Goal: Task Accomplishment & Management: Manage account settings

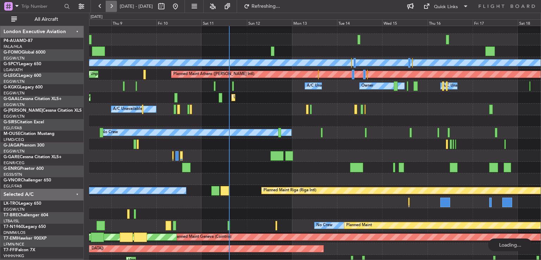
scroll to position [15, 0]
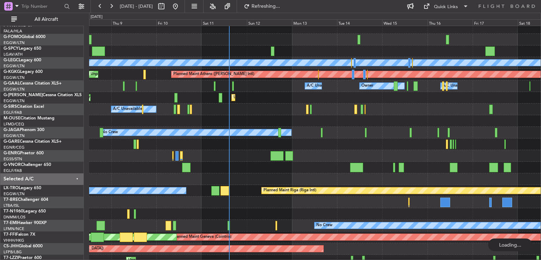
click at [110, 13] on div "Planned Maint [GEOGRAPHIC_DATA] ([GEOGRAPHIC_DATA]) A/C Unavailable [GEOGRAPHIC…" at bounding box center [270, 136] width 541 height 247
click at [110, 9] on button at bounding box center [111, 6] width 11 height 11
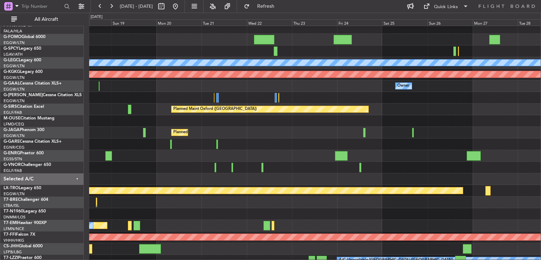
scroll to position [21, 0]
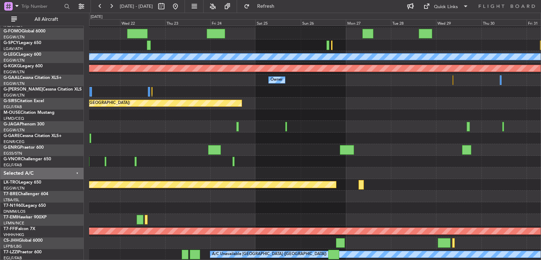
click at [332, 217] on div "Planned Maint" at bounding box center [314, 220] width 451 height 12
click at [181, 10] on button at bounding box center [175, 6] width 11 height 11
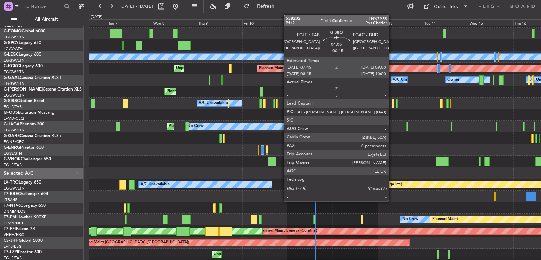
click at [392, 100] on div at bounding box center [393, 104] width 2 height 10
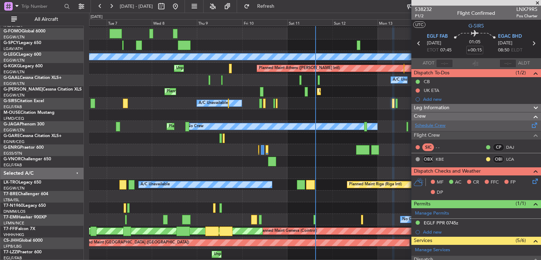
click at [437, 123] on link "Schedule Crew" at bounding box center [430, 125] width 31 height 7
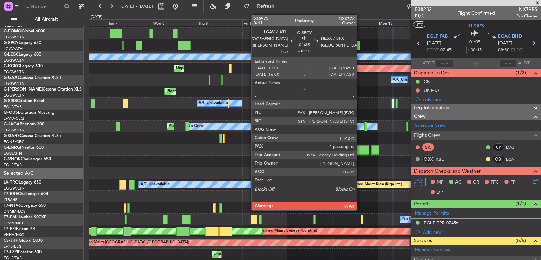
click at [360, 43] on div at bounding box center [359, 45] width 4 height 10
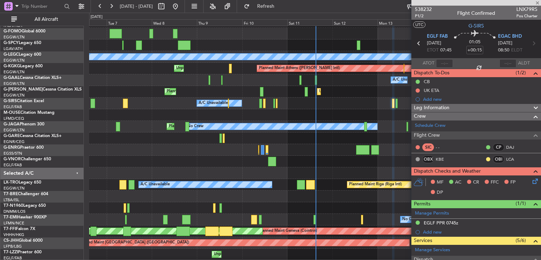
type input "-00:10"
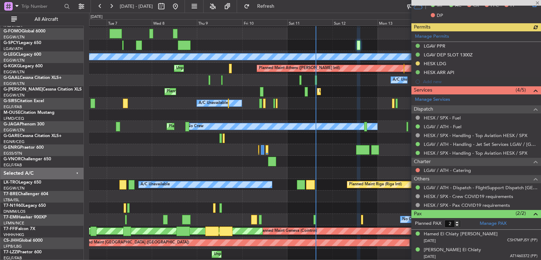
scroll to position [203, 0]
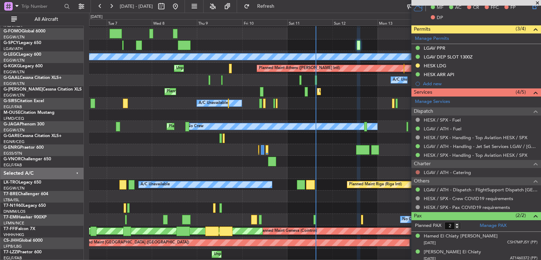
click at [418, 171] on button at bounding box center [417, 172] width 4 height 4
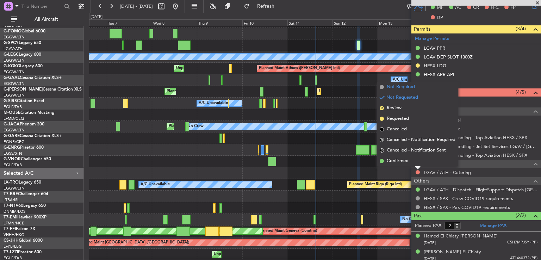
click at [395, 87] on span "Not Required" at bounding box center [401, 86] width 28 height 7
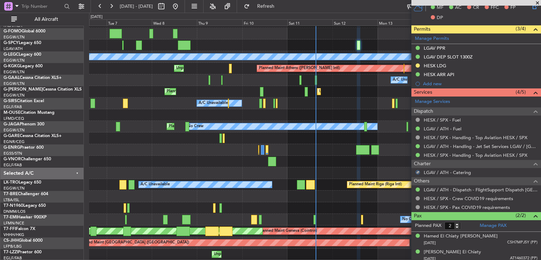
click at [537, 2] on span at bounding box center [537, 3] width 7 height 6
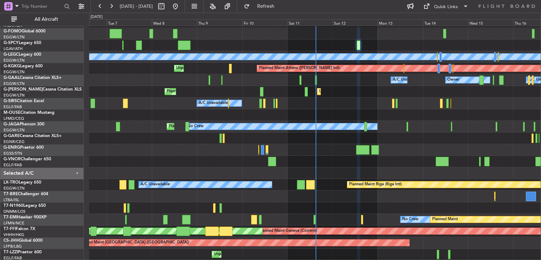
type input "0"
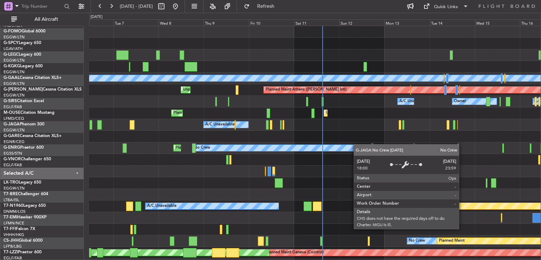
scroll to position [0, 0]
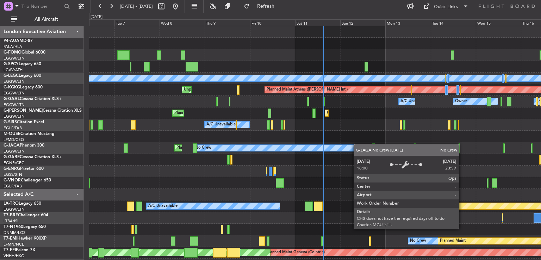
click at [358, 147] on div "Planned Maint London (Stansted) A/C Unavailable London (Luton) Planned Maint At…" at bounding box center [314, 165] width 451 height 279
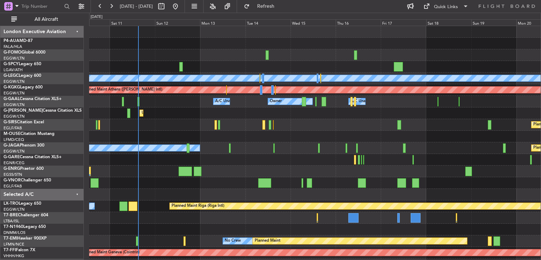
scroll to position [21, 0]
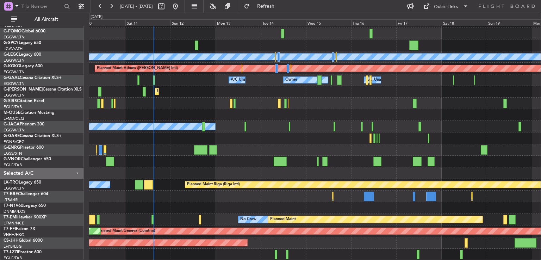
click at [195, 97] on div "Planned Maint London (Stansted) A/C Unavailable London (Luton) Planned Maint At…" at bounding box center [314, 133] width 451 height 256
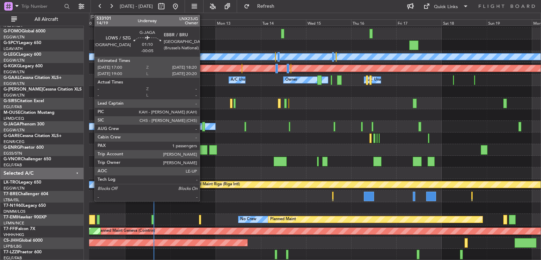
click at [203, 126] on div at bounding box center [203, 127] width 3 height 10
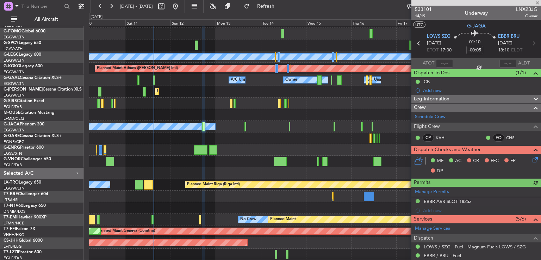
scroll to position [104, 0]
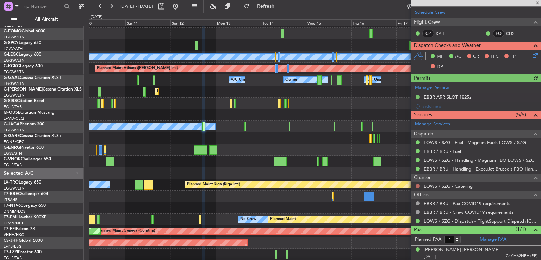
click at [418, 184] on button at bounding box center [417, 186] width 4 height 4
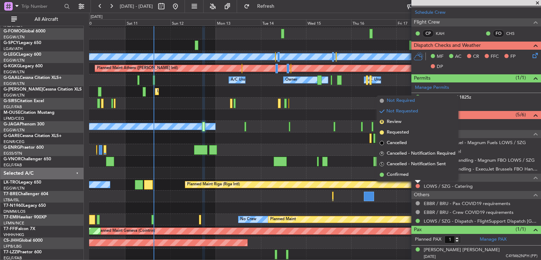
click at [390, 101] on span "Not Required" at bounding box center [401, 100] width 28 height 7
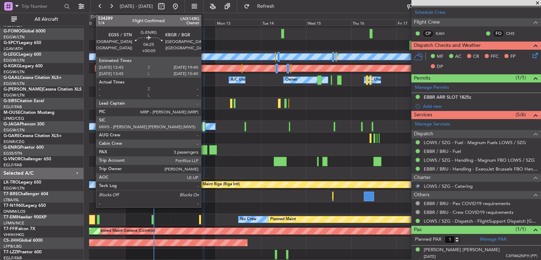
click at [204, 148] on div at bounding box center [200, 150] width 13 height 10
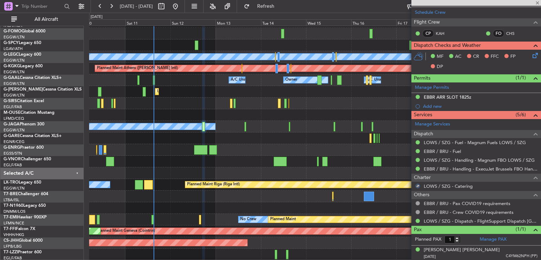
type input "+00:05"
type input "3"
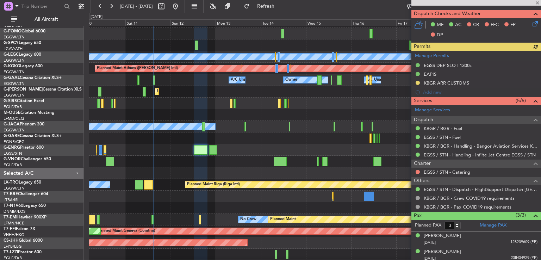
scroll to position [162, 0]
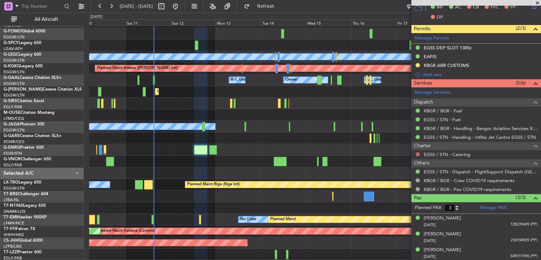
click at [416, 154] on button at bounding box center [417, 154] width 4 height 4
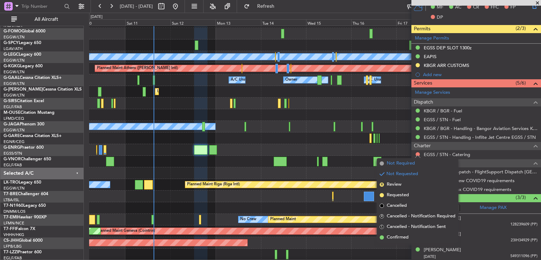
click at [391, 162] on span "Not Required" at bounding box center [401, 163] width 28 height 7
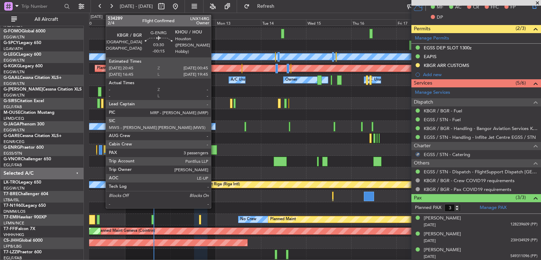
click at [214, 148] on div at bounding box center [213, 150] width 8 height 10
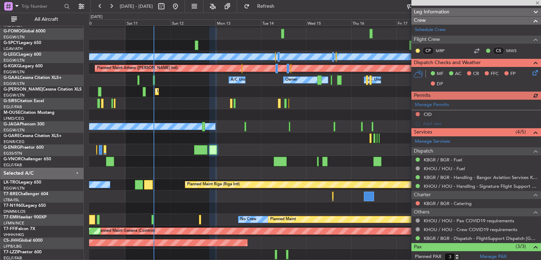
scroll to position [145, 0]
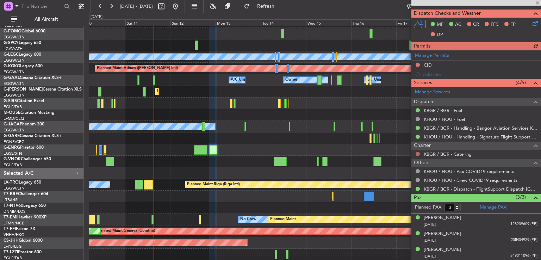
click at [417, 153] on button at bounding box center [417, 154] width 4 height 4
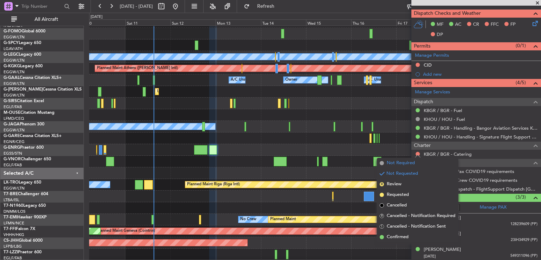
click at [388, 161] on span "Not Required" at bounding box center [401, 163] width 28 height 7
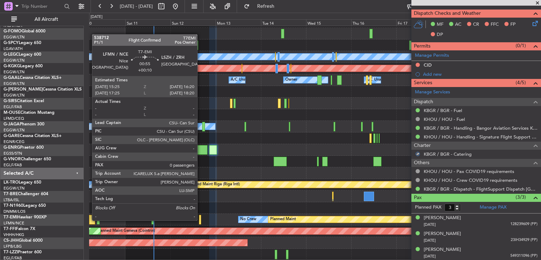
click at [200, 220] on div at bounding box center [200, 220] width 2 height 10
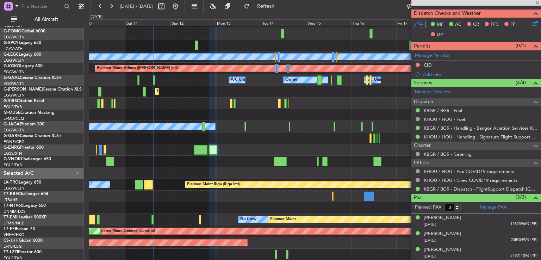
type input "+00:10"
type input "0"
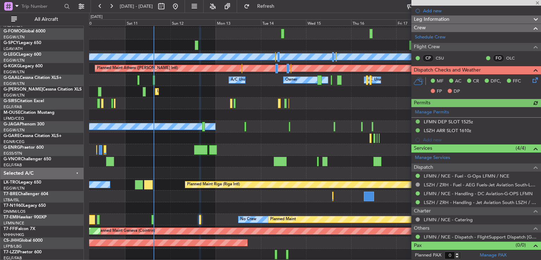
scroll to position [0, 0]
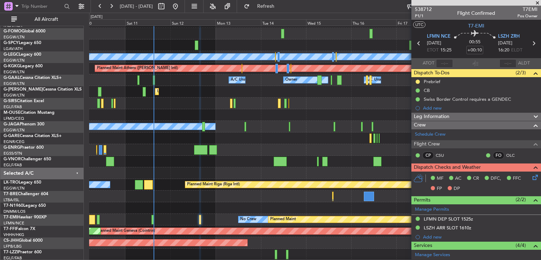
click at [537, 2] on span at bounding box center [537, 3] width 7 height 6
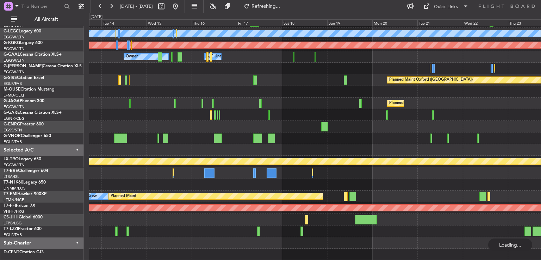
click at [225, 140] on div at bounding box center [314, 138] width 451 height 12
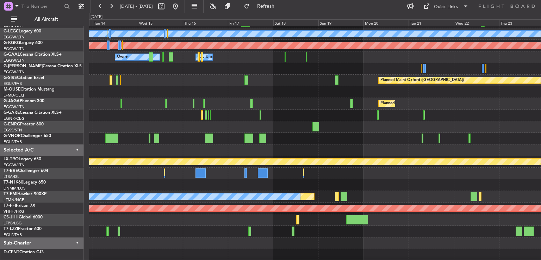
scroll to position [21, 0]
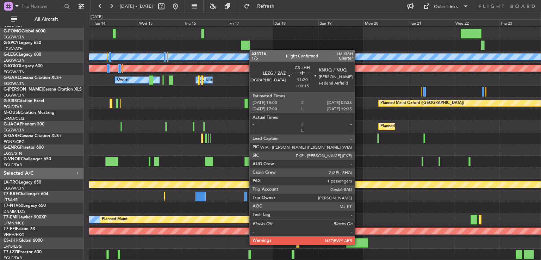
click at [358, 244] on div at bounding box center [357, 243] width 22 height 10
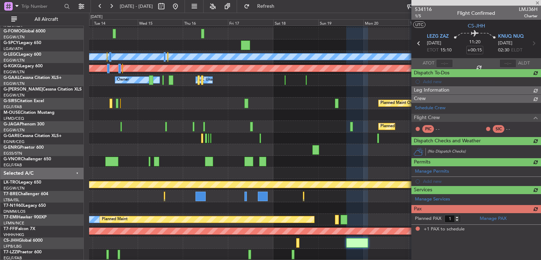
click at [424, 10] on span "534116" at bounding box center [423, 9] width 17 height 7
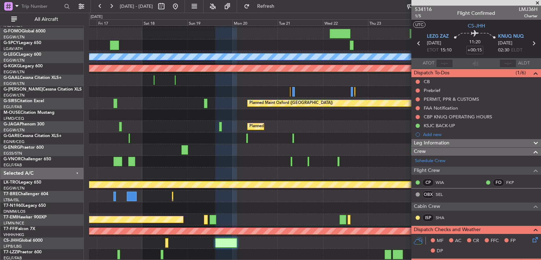
click at [234, 139] on div "Planned Maint London (Stansted) A/C Unavailable London (Luton) Planned Maint At…" at bounding box center [314, 133] width 451 height 256
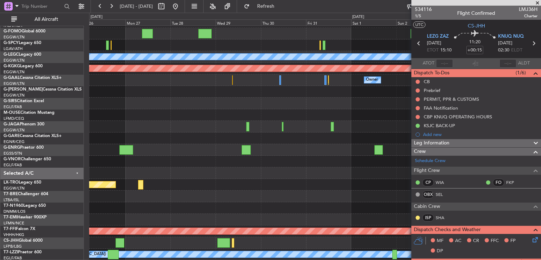
click at [101, 180] on div "Planned Maint London (Stansted) A/C Unavailable London (Luton) Planned Maint At…" at bounding box center [314, 133] width 451 height 256
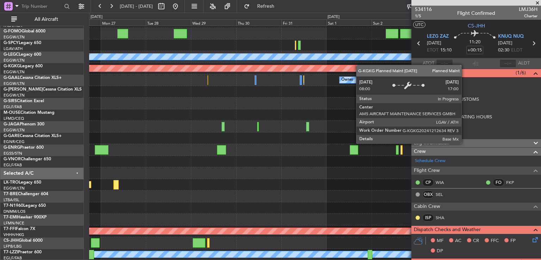
click at [350, 68] on div "Planned Maint Athens ([PERSON_NAME] Intl)" at bounding box center [314, 69] width 451 height 12
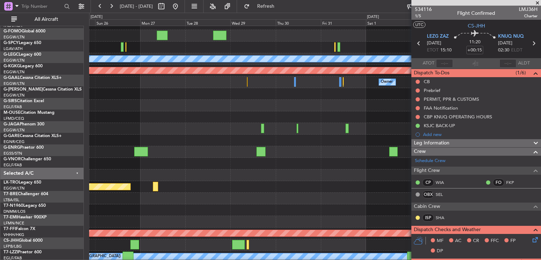
scroll to position [18, 0]
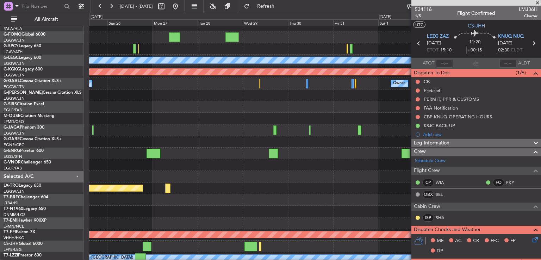
click at [285, 134] on div at bounding box center [314, 130] width 451 height 12
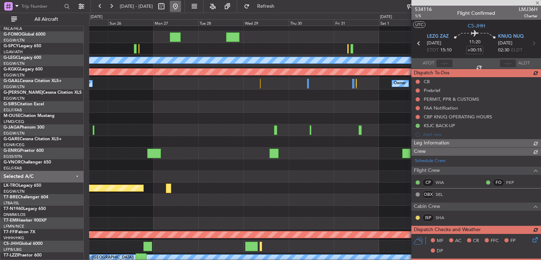
click at [181, 6] on button at bounding box center [175, 6] width 11 height 11
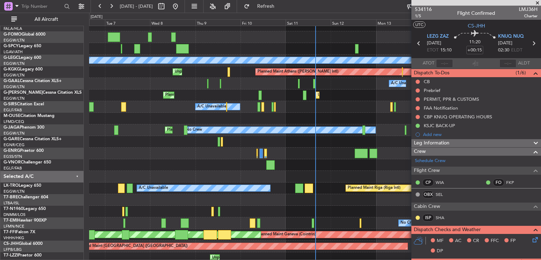
click at [537, 2] on span at bounding box center [537, 3] width 7 height 6
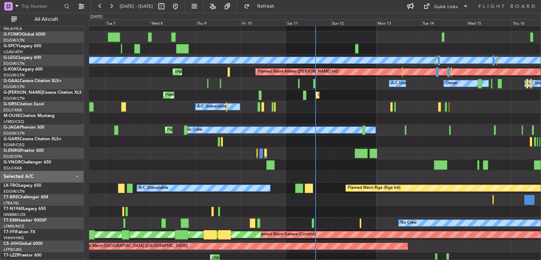
type input "0"
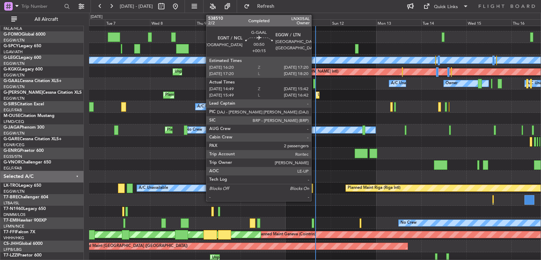
click at [314, 87] on div at bounding box center [314, 84] width 2 height 10
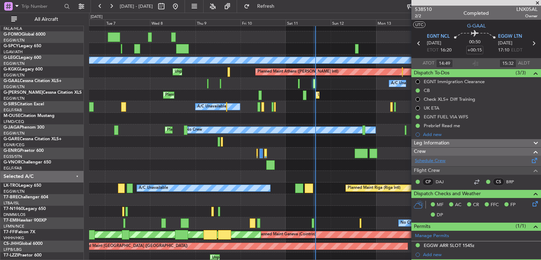
click at [437, 160] on link "Schedule Crew" at bounding box center [430, 160] width 31 height 7
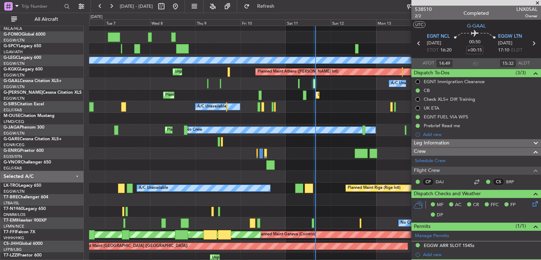
click at [536, 2] on span at bounding box center [537, 3] width 7 height 6
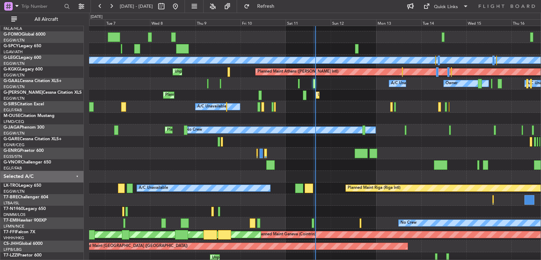
type input "0"
click at [484, 8] on icon at bounding box center [506, 6] width 57 height 6
click at [451, 8] on div "Quick Links" at bounding box center [446, 7] width 24 height 7
click at [441, 40] on button "Crew Board" at bounding box center [446, 40] width 53 height 17
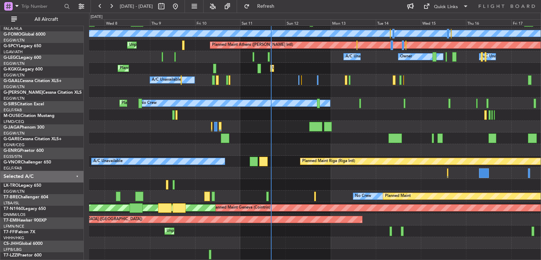
scroll to position [45, 0]
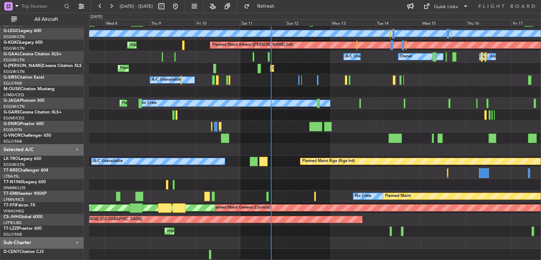
click at [281, 131] on div "Planned Maint London (Stansted) A/C Unavailable London (Luton) Planned Maint At…" at bounding box center [314, 120] width 451 height 279
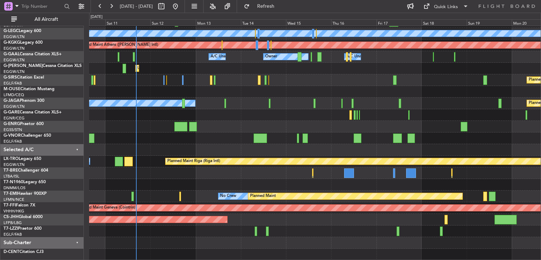
click at [225, 220] on div "Planned Maint London (Stansted) A/C Unavailable London (Luton) Planned Maint At…" at bounding box center [314, 120] width 451 height 279
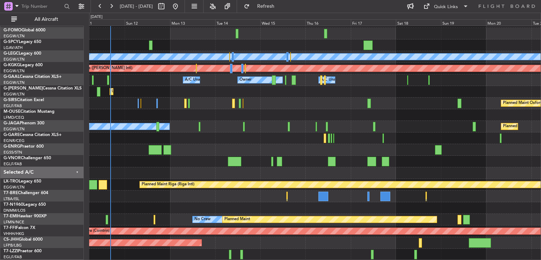
scroll to position [21, 0]
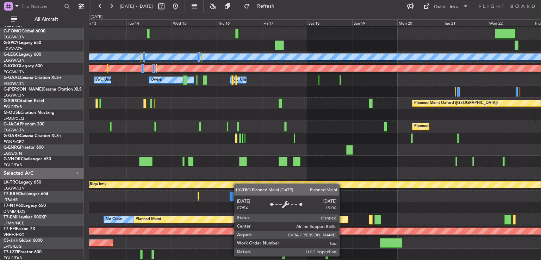
click at [202, 175] on div "Planned Maint London (Stansted) A/C Unavailable London (Luton) Planned Maint At…" at bounding box center [314, 133] width 451 height 256
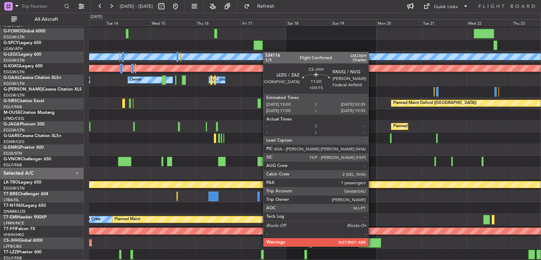
click at [371, 246] on div at bounding box center [370, 243] width 22 height 10
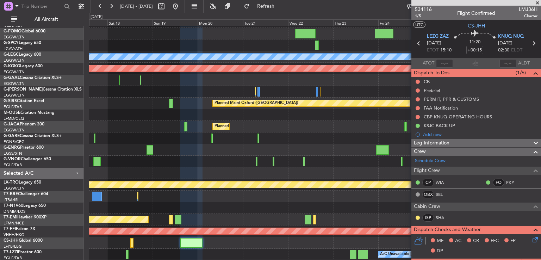
click at [202, 198] on div "Planned Maint London (Stansted) A/C Unavailable London (Luton) Planned Maint At…" at bounding box center [314, 133] width 451 height 256
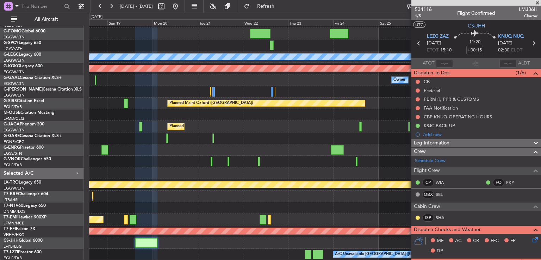
click at [329, 226] on div "Planned Maint London (Stansted) A/C Unavailable London (Luton) Planned Maint At…" at bounding box center [314, 133] width 451 height 256
click at [286, 242] on div at bounding box center [314, 243] width 451 height 12
click at [424, 10] on span "534116" at bounding box center [423, 9] width 17 height 7
click at [537, 3] on span at bounding box center [537, 3] width 7 height 6
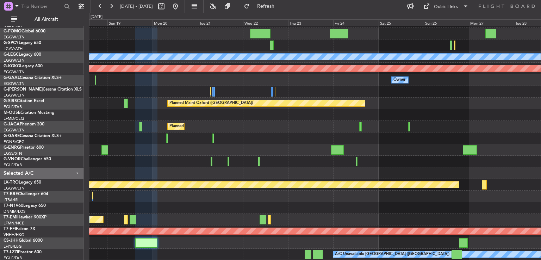
type input "0"
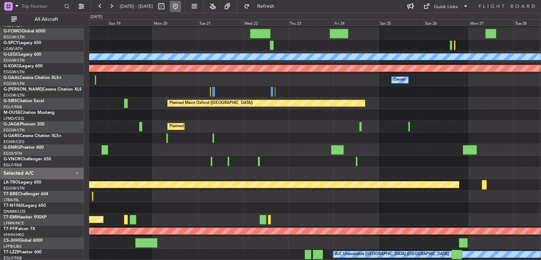
click at [181, 9] on button at bounding box center [175, 6] width 11 height 11
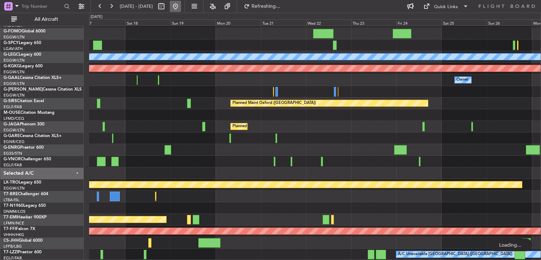
click at [181, 9] on button at bounding box center [175, 6] width 11 height 11
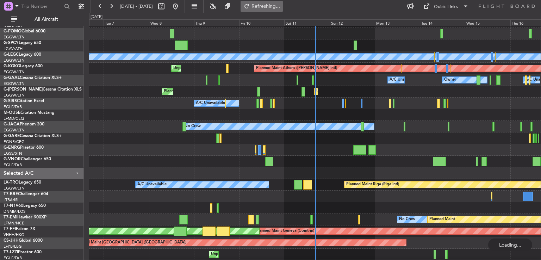
click at [270, 5] on button "Refreshing..." at bounding box center [261, 6] width 42 height 11
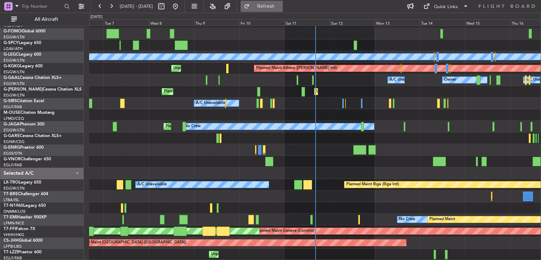
click at [281, 4] on span "Refresh" at bounding box center [266, 6] width 30 height 5
click at [276, 9] on button "Refresh" at bounding box center [261, 6] width 42 height 11
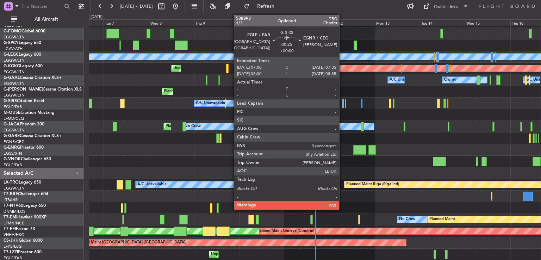
click at [342, 103] on div at bounding box center [342, 104] width 1 height 10
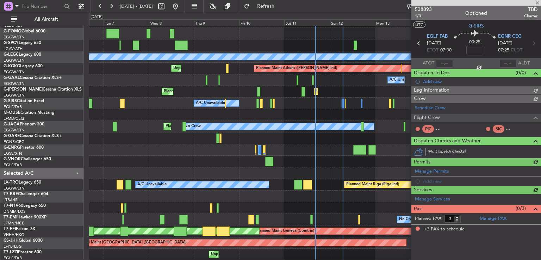
click at [423, 10] on span "538893" at bounding box center [423, 9] width 17 height 7
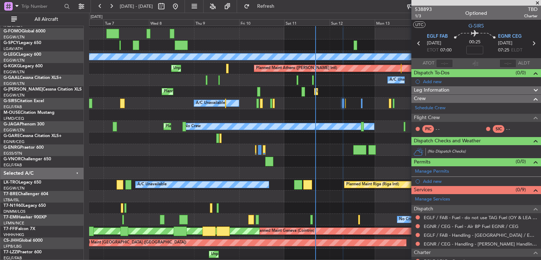
scroll to position [86, 0]
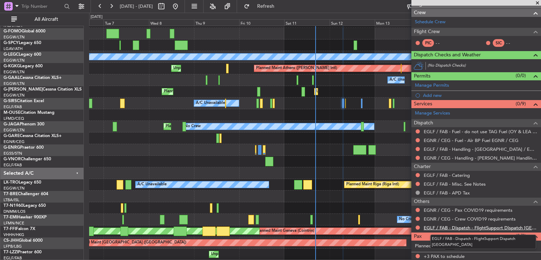
click at [450, 227] on link "EGLF / FAB - Dispatch - FlightSupport Dispatch [GEOGRAPHIC_DATA]" at bounding box center [481, 228] width 114 height 6
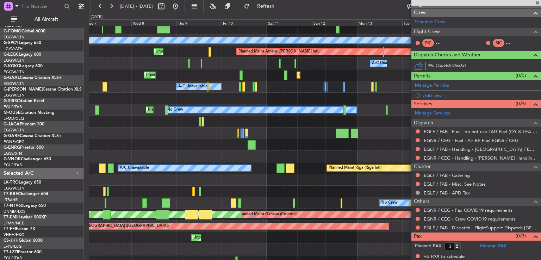
scroll to position [38, 0]
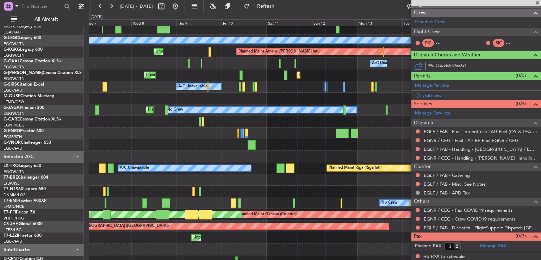
click at [323, 162] on div "Planned Maint London (Stansted) A/C Unavailable London (Luton) Planned Maint At…" at bounding box center [314, 127] width 451 height 279
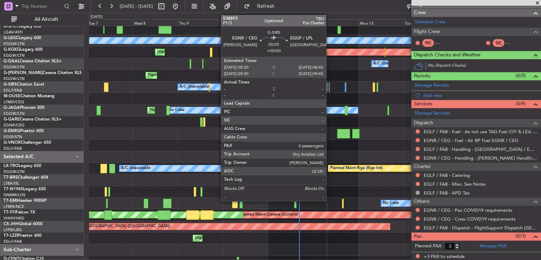
click at [329, 86] on div at bounding box center [329, 87] width 1 height 10
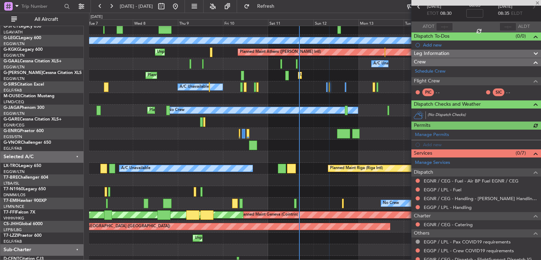
scroll to position [42, 0]
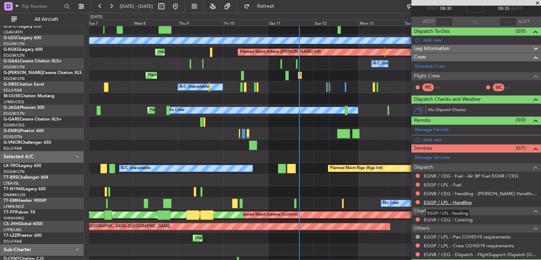
click at [449, 200] on link "EGGP / LPL - Handling" at bounding box center [448, 202] width 48 height 6
click at [281, 7] on span "Refresh" at bounding box center [266, 6] width 30 height 5
click at [440, 185] on link "EGGP / LPL - Fuel" at bounding box center [443, 185] width 38 height 6
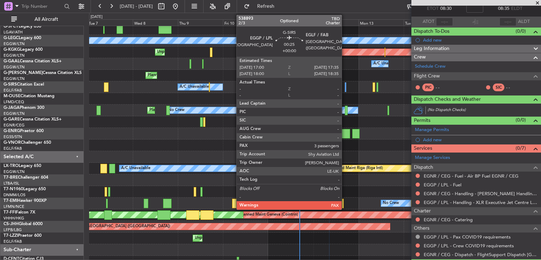
click at [345, 88] on div at bounding box center [345, 87] width 1 height 10
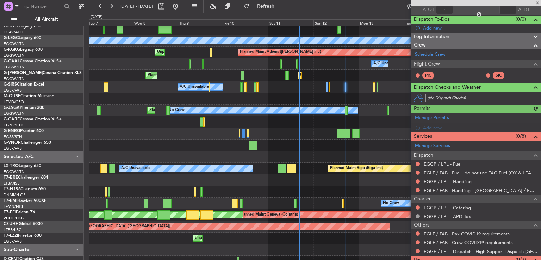
scroll to position [55, 0]
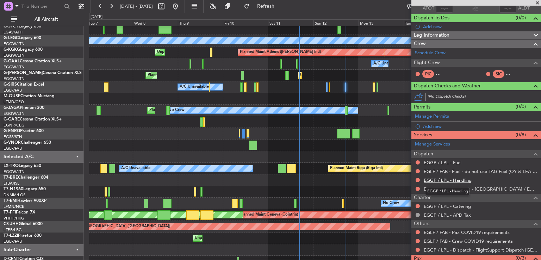
click at [451, 180] on link "EGGP / LPL - Handling" at bounding box center [448, 180] width 48 height 6
click at [442, 162] on link "EGGP / LPL - Fuel" at bounding box center [443, 163] width 38 height 6
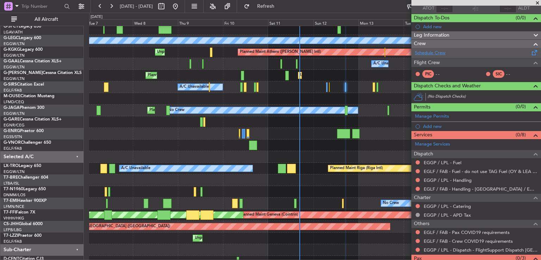
click at [437, 51] on link "Schedule Crew" at bounding box center [430, 53] width 31 height 7
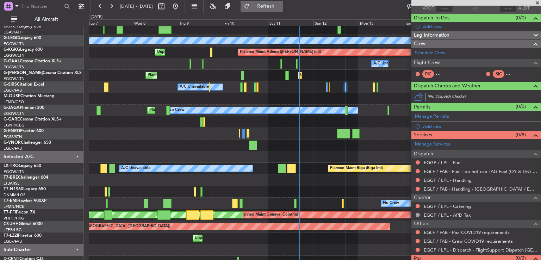
click at [283, 10] on button "Refresh" at bounding box center [261, 6] width 42 height 11
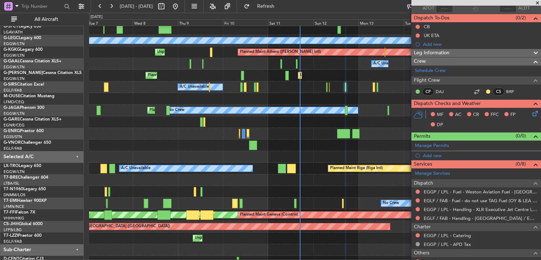
click at [538, 3] on span at bounding box center [537, 3] width 7 height 6
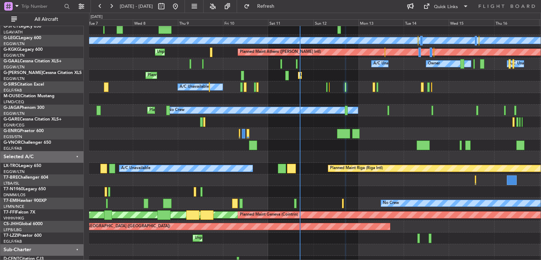
type input "0"
click at [449, 6] on div "Quick Links" at bounding box center [446, 7] width 24 height 7
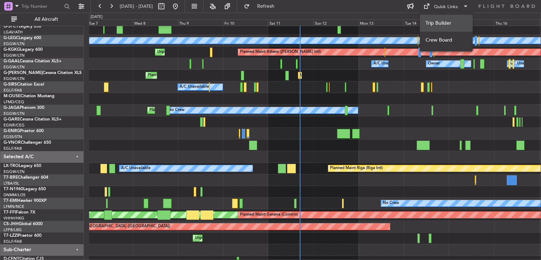
click at [447, 19] on button "Trip Builder" at bounding box center [446, 23] width 53 height 17
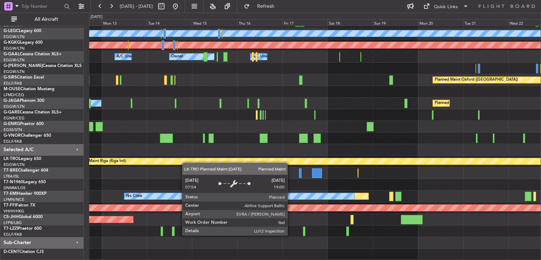
click at [186, 163] on div "Planned Maint London (Stansted) A/C Unavailable London (Luton) Planned Maint At…" at bounding box center [314, 120] width 451 height 279
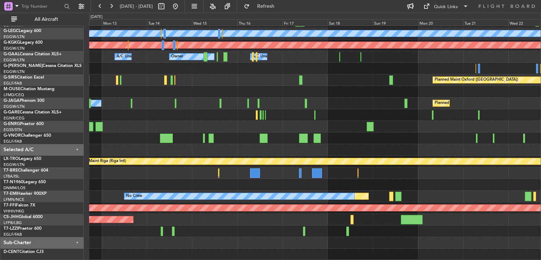
scroll to position [21, 0]
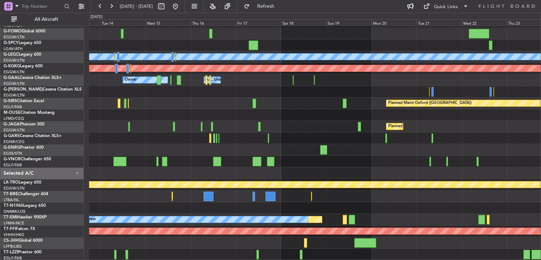
click at [321, 126] on div "Planned Maint London (Stansted) A/C Unavailable London (Luton) Planned Maint At…" at bounding box center [314, 133] width 451 height 256
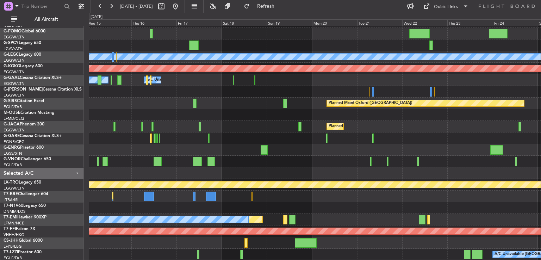
click at [244, 225] on div "Planned Maint London (Stansted) A/C Unavailable London (Luton) Planned Maint At…" at bounding box center [314, 133] width 451 height 256
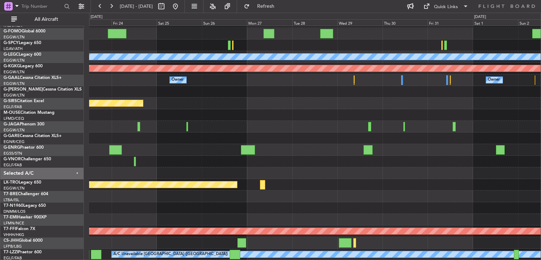
click at [313, 181] on div "Planned Maint London (Stansted) A/C Unavailable London (Luton) Planned Maint At…" at bounding box center [314, 133] width 451 height 256
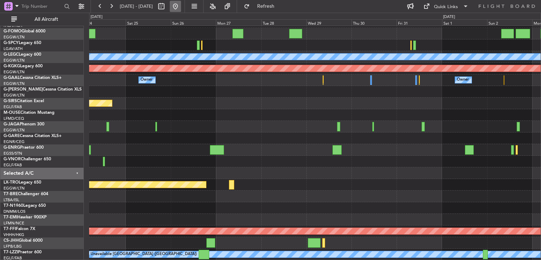
click at [181, 8] on button at bounding box center [175, 6] width 11 height 11
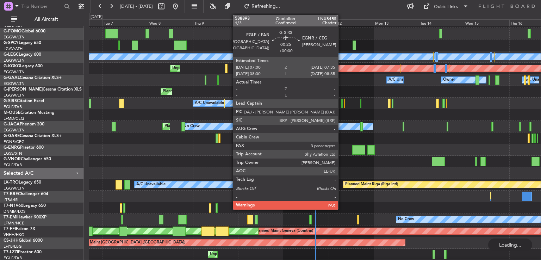
click at [341, 104] on div at bounding box center [341, 104] width 1 height 10
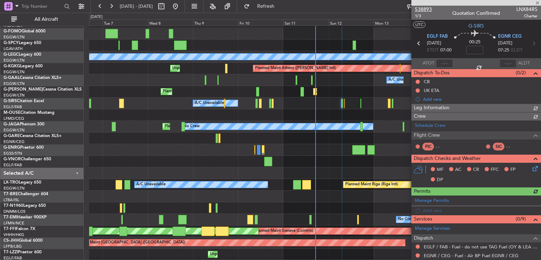
click at [423, 10] on span "538893" at bounding box center [423, 9] width 17 height 7
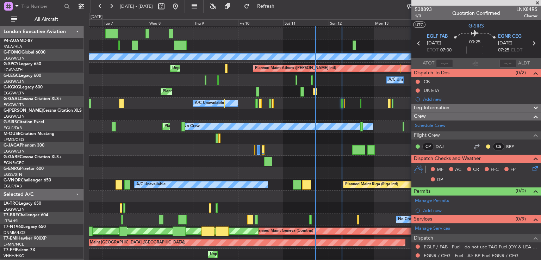
scroll to position [21, 0]
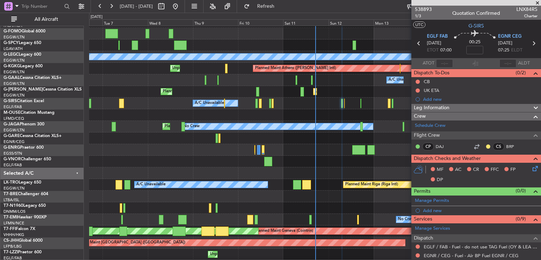
click at [537, 3] on span at bounding box center [537, 3] width 7 height 6
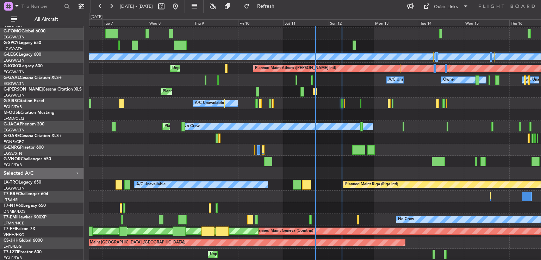
type input "0"
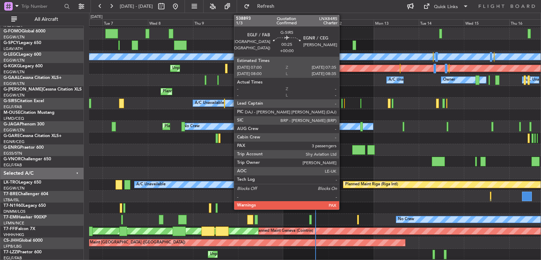
click at [342, 105] on div "A/C Unavailable Planned Maint [GEOGRAPHIC_DATA] ([GEOGRAPHIC_DATA])" at bounding box center [314, 104] width 451 height 12
click at [341, 104] on div at bounding box center [341, 104] width 1 height 10
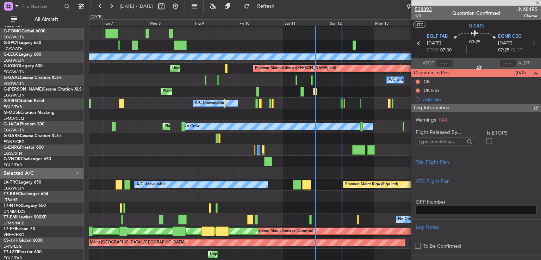
click at [421, 10] on span "538893" at bounding box center [423, 9] width 17 height 7
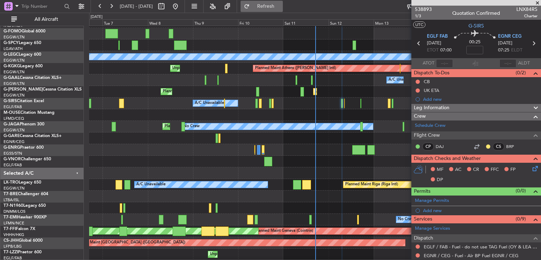
click at [281, 7] on span "Refresh" at bounding box center [266, 6] width 30 height 5
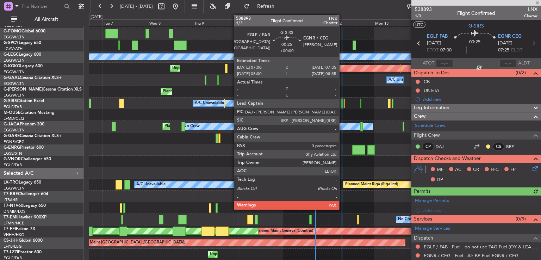
click at [342, 103] on div at bounding box center [341, 104] width 1 height 10
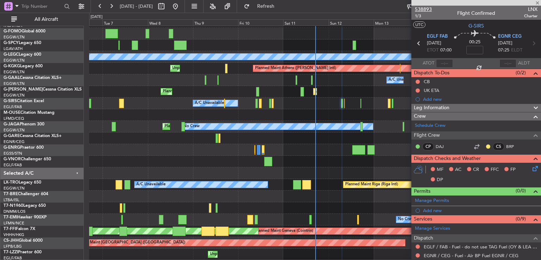
click at [428, 8] on span "538893" at bounding box center [423, 9] width 17 height 7
click at [281, 4] on span "Refresh" at bounding box center [266, 6] width 30 height 5
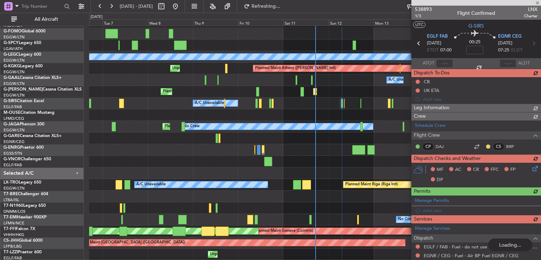
scroll to position [115, 0]
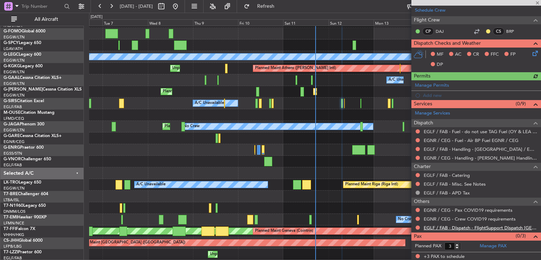
click at [455, 226] on link "EGLF / FAB - Dispatch - FlightSupport Dispatch [GEOGRAPHIC_DATA]" at bounding box center [481, 228] width 114 height 6
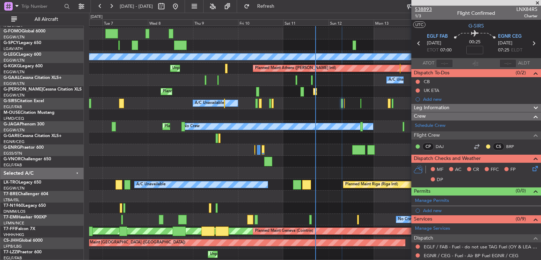
click at [416, 10] on span "538893" at bounding box center [423, 9] width 17 height 7
click at [428, 8] on span "538893" at bounding box center [423, 9] width 17 height 7
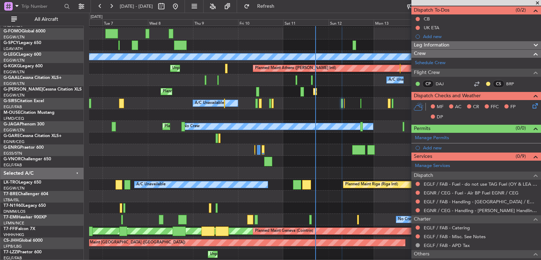
scroll to position [115, 0]
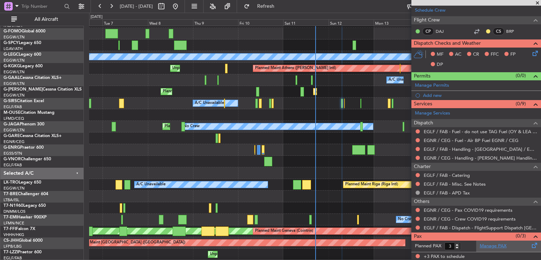
click at [482, 248] on link "Manage PAX" at bounding box center [493, 246] width 27 height 7
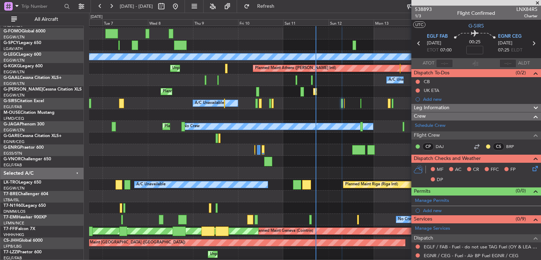
scroll to position [0, 0]
click at [427, 6] on span "538893" at bounding box center [423, 9] width 17 height 7
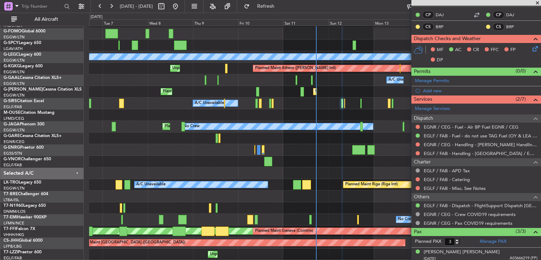
scroll to position [141, 0]
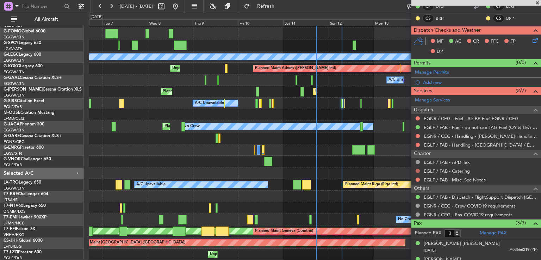
click at [417, 169] on button at bounding box center [417, 171] width 4 height 4
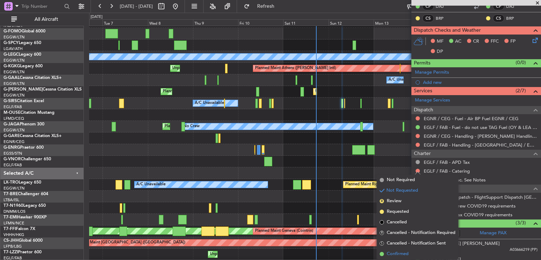
click at [388, 252] on span "Confirmed" at bounding box center [398, 253] width 22 height 7
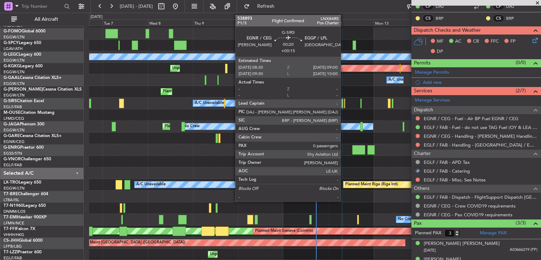
click at [344, 104] on div at bounding box center [344, 104] width 1 height 10
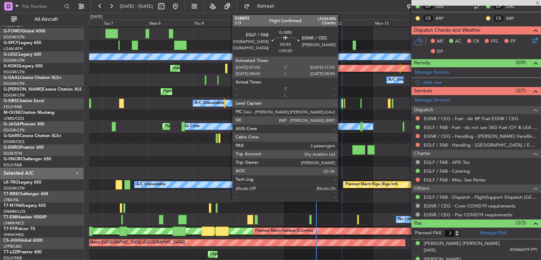
type input "+00:15"
type input "0"
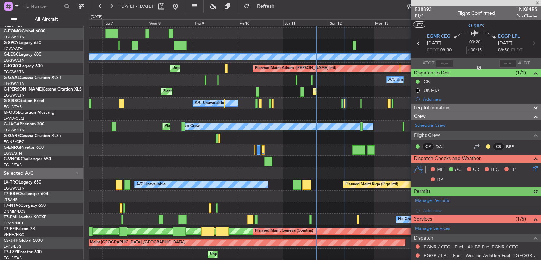
scroll to position [89, 0]
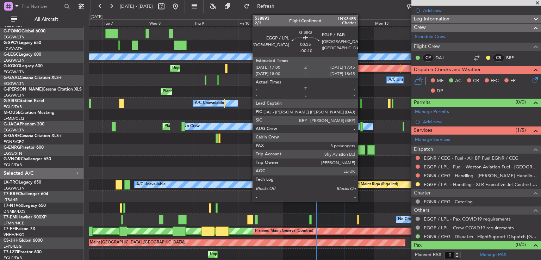
click at [361, 102] on div at bounding box center [361, 104] width 2 height 10
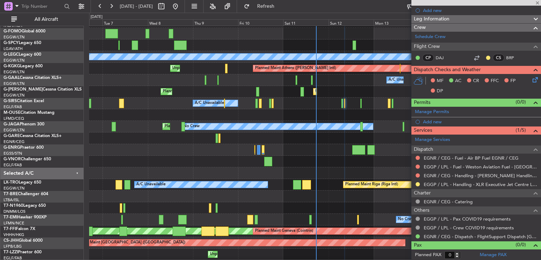
type input "+00:10"
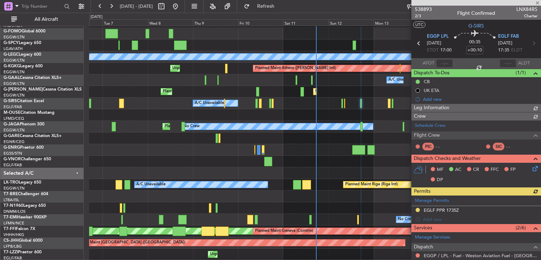
scroll to position [154, 0]
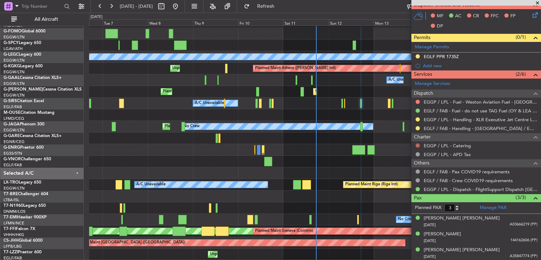
click at [417, 144] on button at bounding box center [417, 145] width 4 height 4
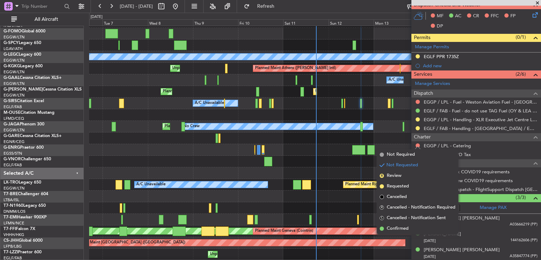
click at [394, 158] on li "Not Required" at bounding box center [417, 154] width 81 height 11
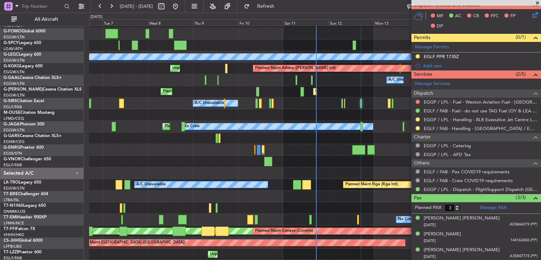
click at [538, 2] on span at bounding box center [537, 3] width 7 height 6
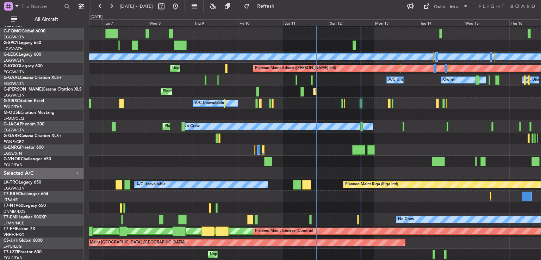
type input "0"
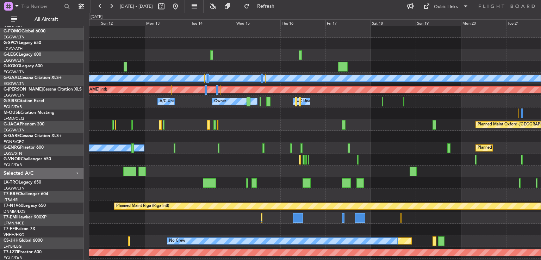
click at [201, 159] on div "Planned Maint [GEOGRAPHIC_DATA] ([GEOGRAPHIC_DATA]) A/C Unavailable [GEOGRAPHIC…" at bounding box center [314, 165] width 451 height 279
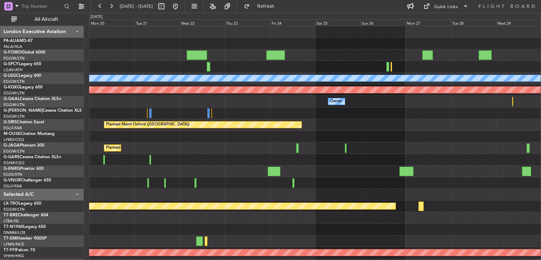
click at [248, 103] on div "Owner Owner" at bounding box center [314, 102] width 451 height 12
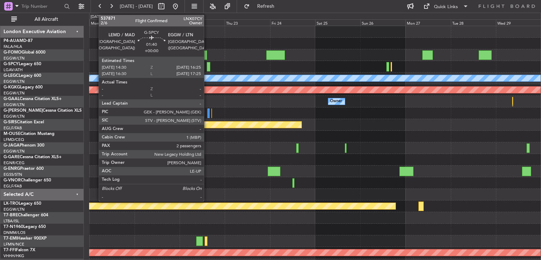
click at [207, 67] on div at bounding box center [209, 67] width 4 height 10
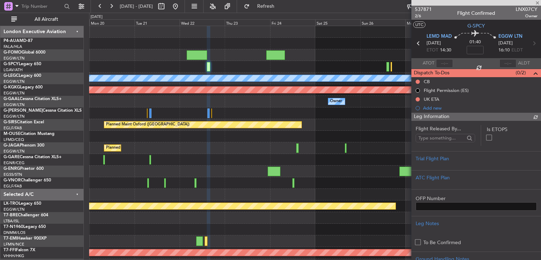
click at [421, 10] on span "537871" at bounding box center [423, 9] width 17 height 7
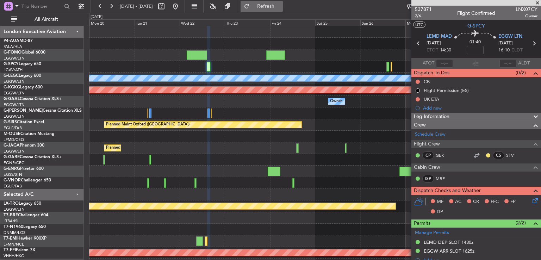
click at [281, 7] on span "Refresh" at bounding box center [266, 6] width 30 height 5
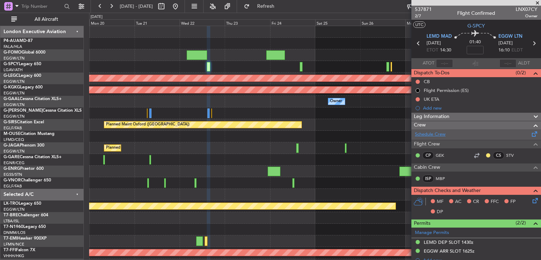
click at [426, 136] on link "Schedule Crew" at bounding box center [430, 134] width 31 height 7
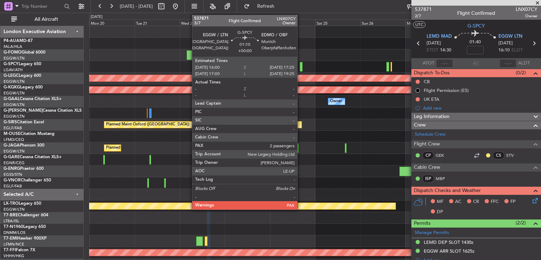
click at [300, 67] on div at bounding box center [301, 67] width 3 height 10
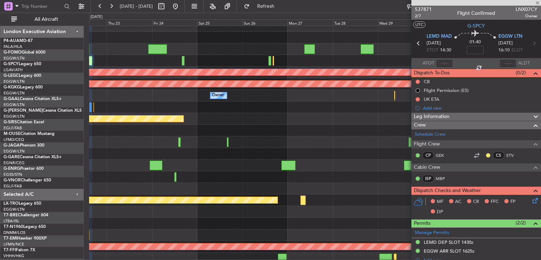
scroll to position [6, 0]
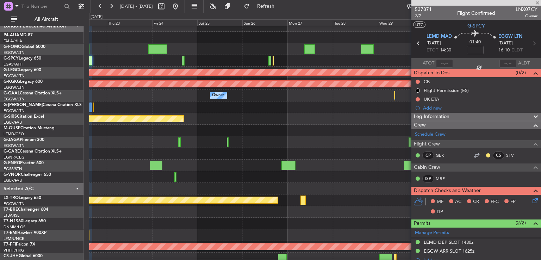
click at [240, 57] on div at bounding box center [314, 61] width 451 height 12
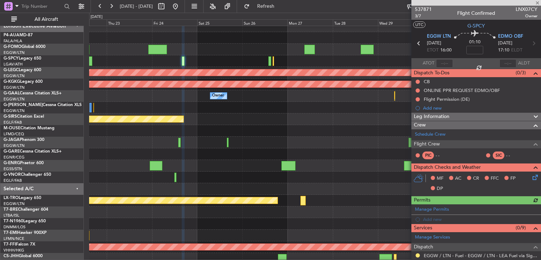
scroll to position [115, 0]
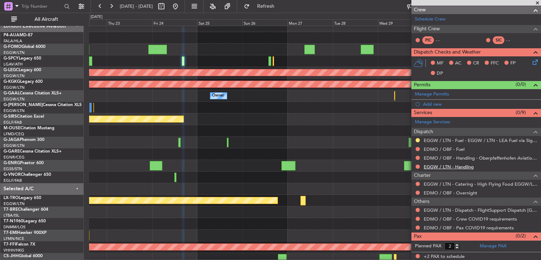
click at [448, 166] on link "EGGW / LTN - Handling" at bounding box center [449, 167] width 50 height 6
click at [453, 147] on link "EDMO / OBF - Fuel" at bounding box center [444, 149] width 41 height 6
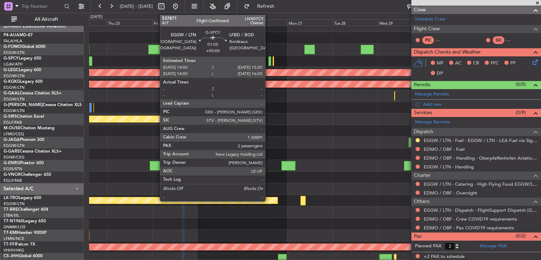
click at [268, 60] on div at bounding box center [269, 61] width 3 height 10
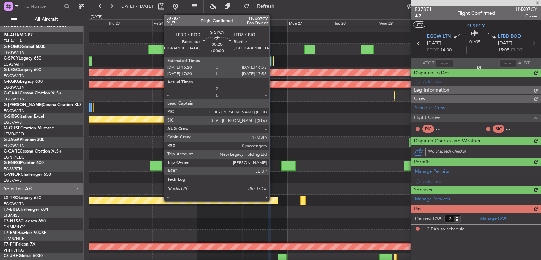
scroll to position [0, 0]
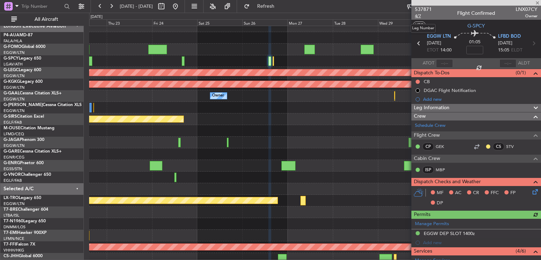
click at [418, 15] on span "4/7" at bounding box center [423, 16] width 17 height 6
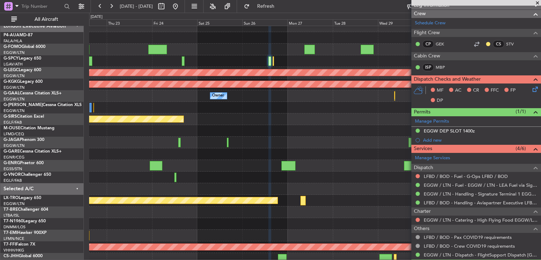
scroll to position [152, 0]
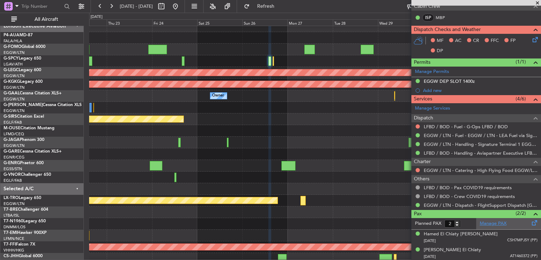
click at [490, 220] on link "Manage PAX" at bounding box center [493, 223] width 27 height 7
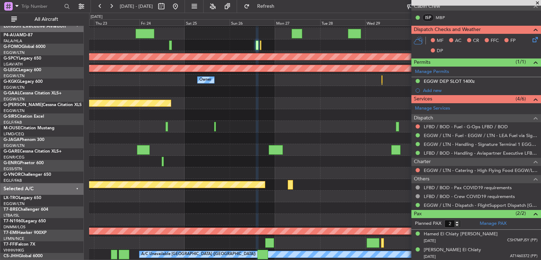
scroll to position [21, 0]
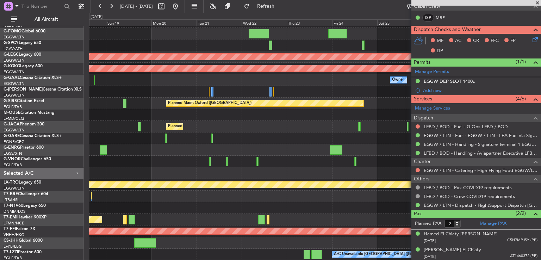
click at [505, 105] on fb-app "[DATE] - [DATE] Refresh Quick Links All Aircraft A/C Unavailable [GEOGRAPHIC_DA…" at bounding box center [270, 132] width 541 height 255
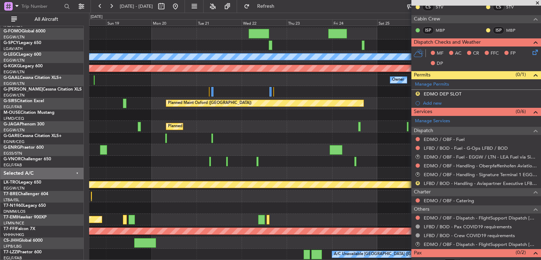
scroll to position [165, 0]
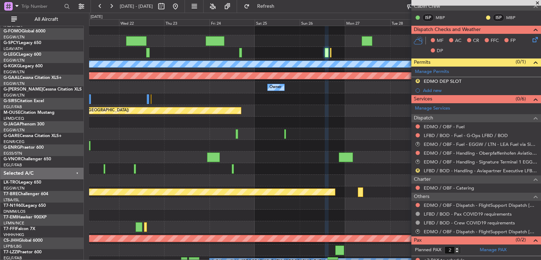
click at [265, 54] on div at bounding box center [314, 53] width 451 height 12
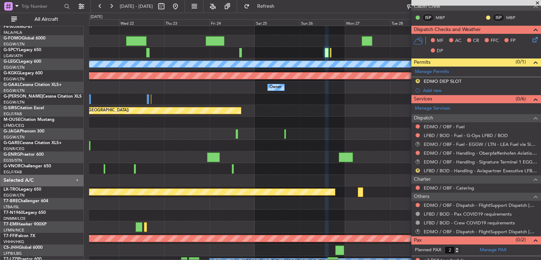
scroll to position [169, 0]
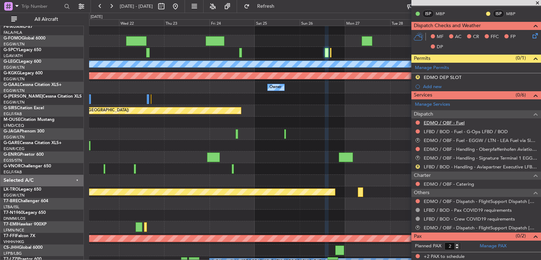
click at [444, 120] on link "EDMO / OBF - Fuel" at bounding box center [444, 123] width 41 height 6
click at [281, 5] on span "Refresh" at bounding box center [266, 6] width 30 height 5
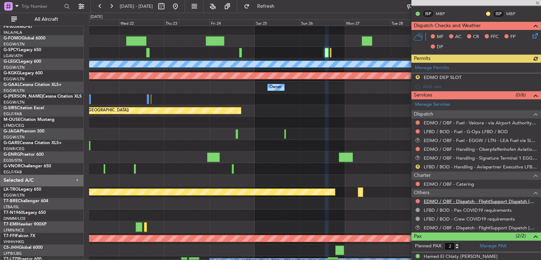
click at [456, 200] on link "EDMO / OBF - Dispatch - FlightSupport Dispatch [GEOGRAPHIC_DATA]" at bounding box center [481, 201] width 114 height 6
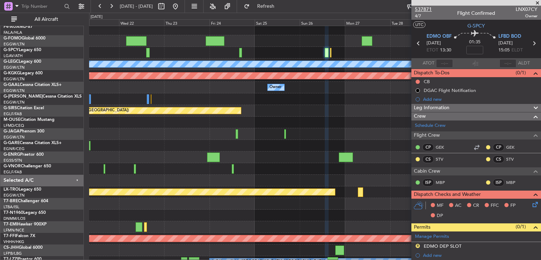
click at [424, 6] on span "537871" at bounding box center [423, 9] width 17 height 7
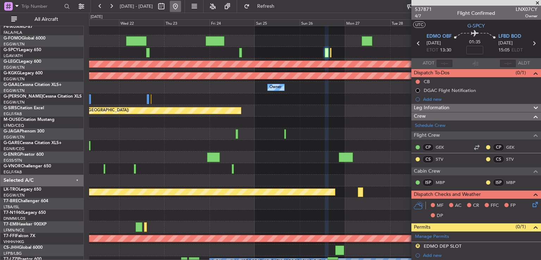
click at [181, 6] on button at bounding box center [175, 6] width 11 height 11
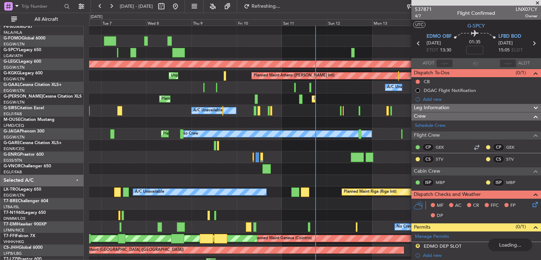
click at [537, 3] on span at bounding box center [537, 3] width 7 height 6
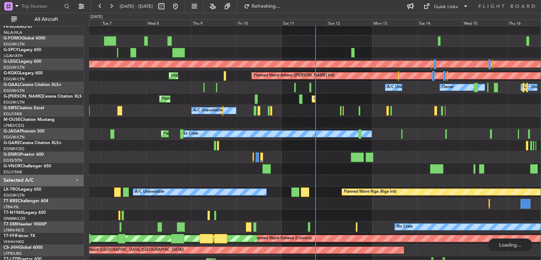
type input "0"
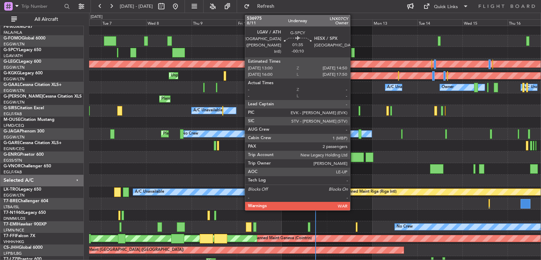
click at [353, 52] on div at bounding box center [353, 53] width 4 height 10
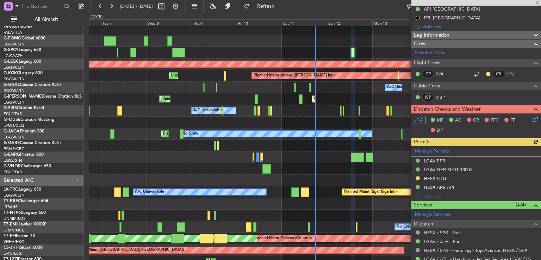
scroll to position [90, 0]
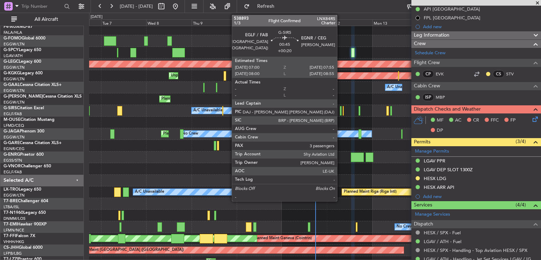
click at [340, 112] on div at bounding box center [341, 111] width 2 height 10
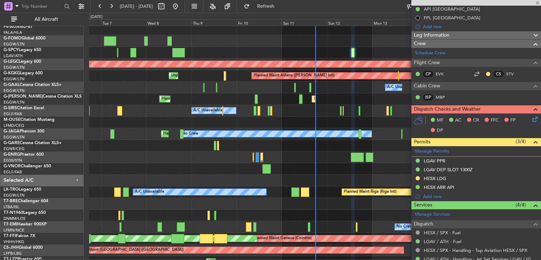
type input "+00:20"
type input "3"
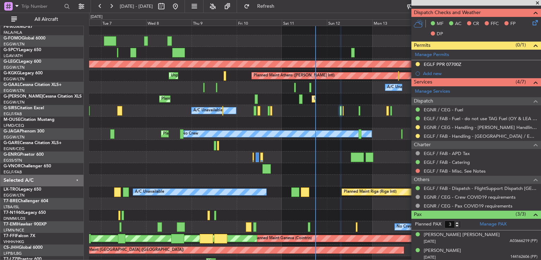
scroll to position [145, 0]
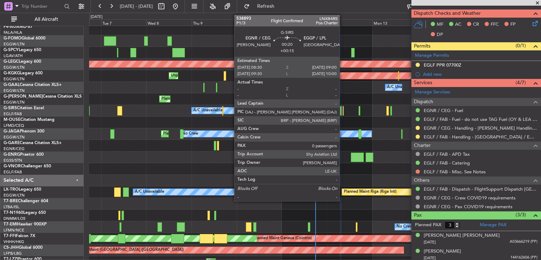
click at [343, 111] on div at bounding box center [343, 111] width 1 height 10
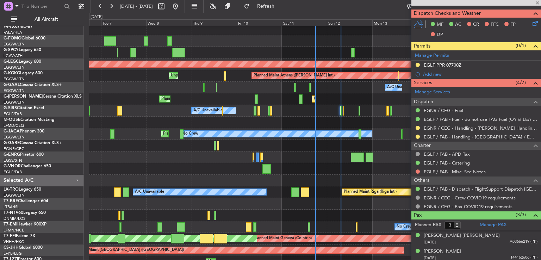
type input "+00:15"
type input "0"
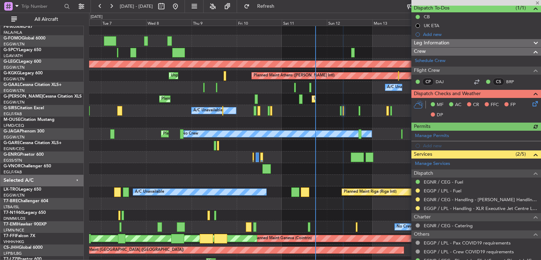
scroll to position [89, 0]
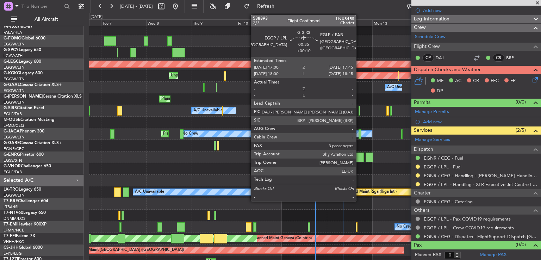
click at [359, 111] on div at bounding box center [359, 111] width 2 height 10
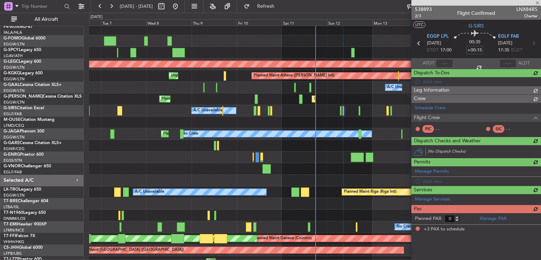
type input "+00:10"
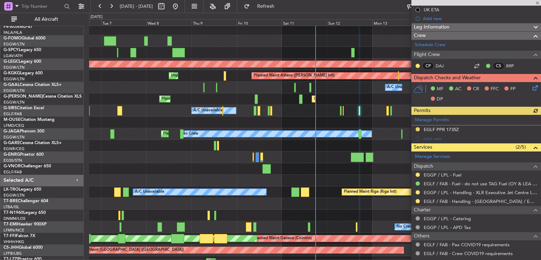
scroll to position [154, 0]
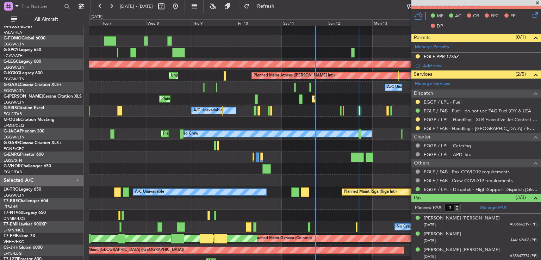
click at [537, 3] on span at bounding box center [537, 3] width 7 height 6
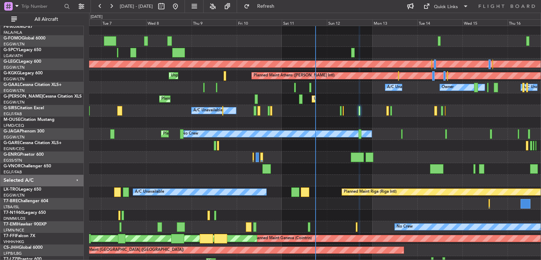
type input "0"
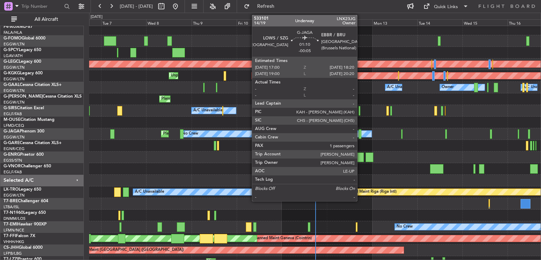
click at [360, 134] on div at bounding box center [359, 134] width 3 height 10
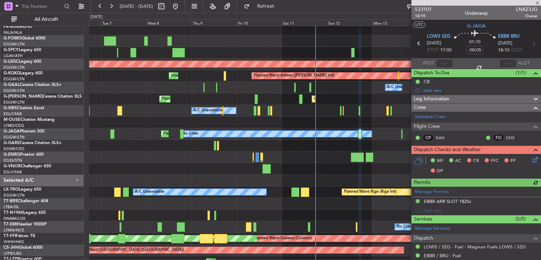
scroll to position [104, 0]
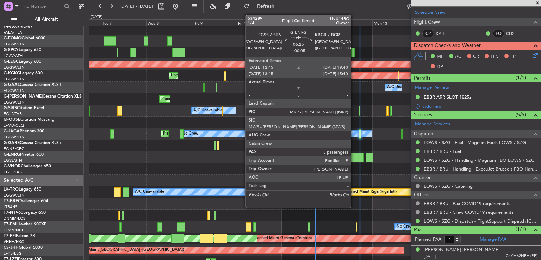
click at [354, 159] on div at bounding box center [357, 157] width 13 height 10
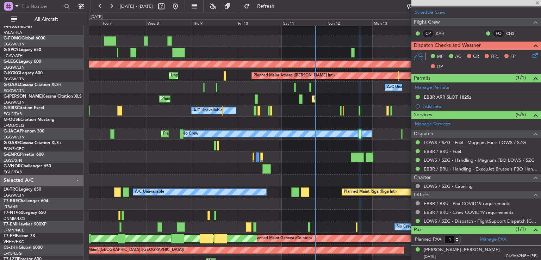
type input "+00:05"
type input "3"
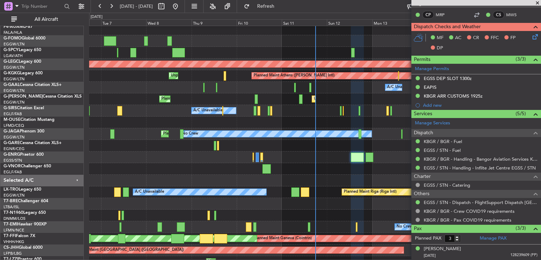
scroll to position [137, 0]
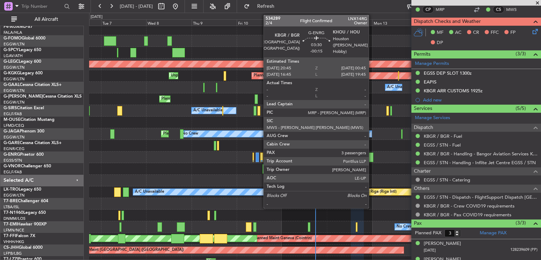
click at [372, 156] on div at bounding box center [369, 157] width 8 height 10
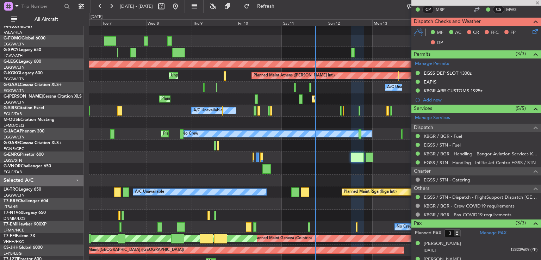
type input "-00:15"
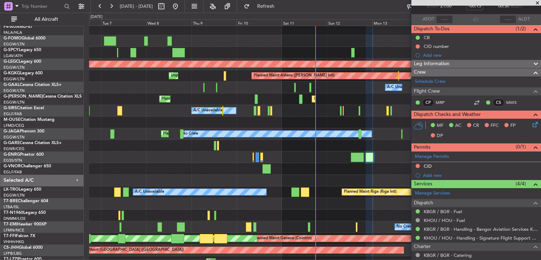
scroll to position [40, 0]
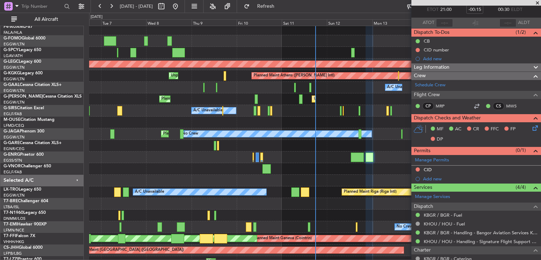
click at [537, 4] on span at bounding box center [537, 3] width 7 height 6
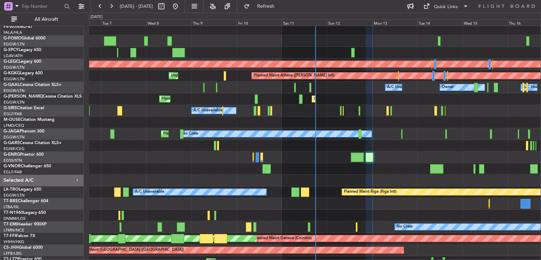
type input "0"
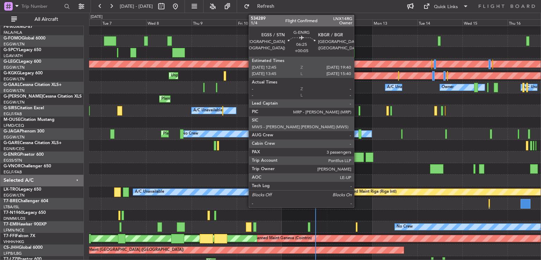
click at [357, 156] on div at bounding box center [357, 157] width 13 height 10
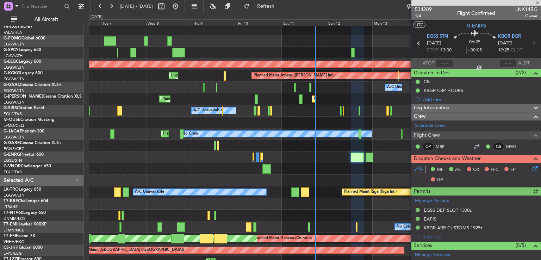
scroll to position [162, 0]
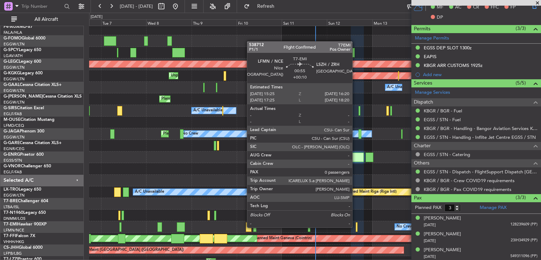
click at [356, 227] on div at bounding box center [357, 227] width 2 height 10
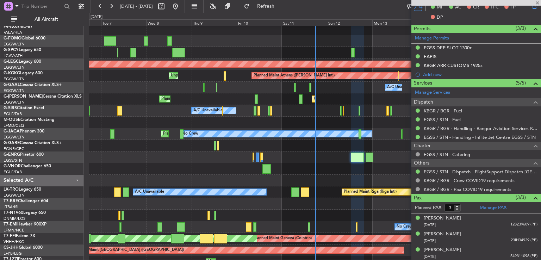
type input "+00:10"
type input "0"
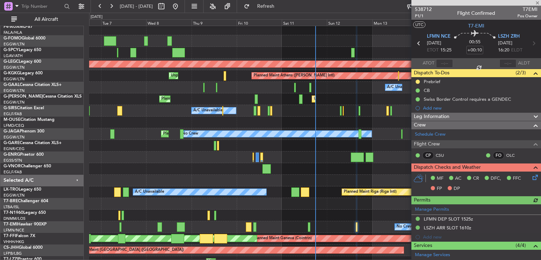
scroll to position [97, 0]
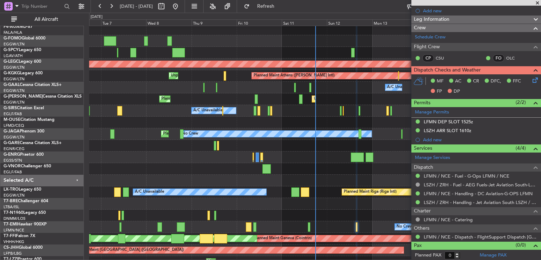
click at [537, 3] on span at bounding box center [537, 3] width 7 height 6
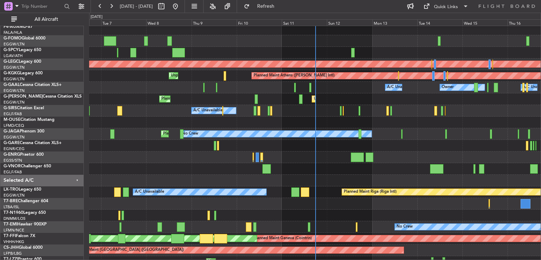
scroll to position [0, 0]
click at [389, 116] on div "A/C Unavailable Planned Maint [GEOGRAPHIC_DATA] ([GEOGRAPHIC_DATA])" at bounding box center [314, 111] width 451 height 12
